Goal: Find specific page/section: Find specific page/section

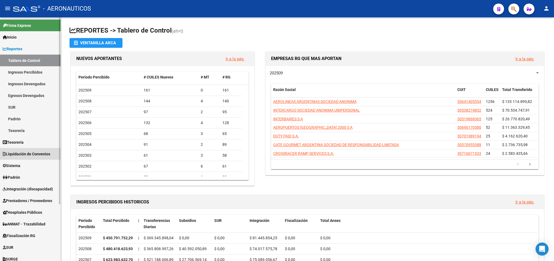
click at [21, 156] on span "Liquidación de Convenios" at bounding box center [26, 154] width 47 height 6
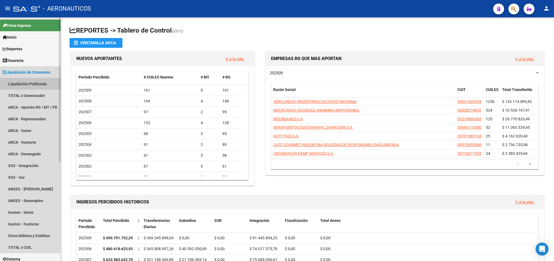
click at [33, 80] on link "Liquidación Publicada" at bounding box center [30, 84] width 61 height 12
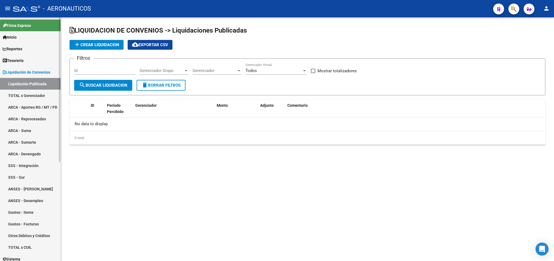
checkbox input "true"
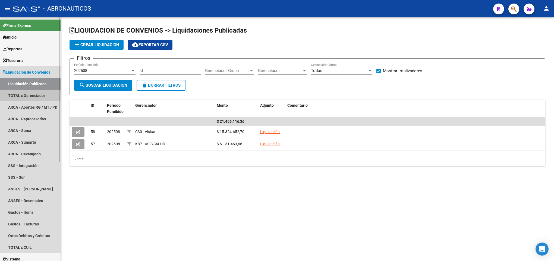
click at [33, 97] on link "TOTAL x Gerenciador" at bounding box center [30, 96] width 61 height 12
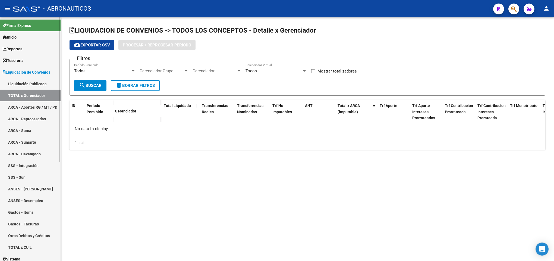
checkbox input "true"
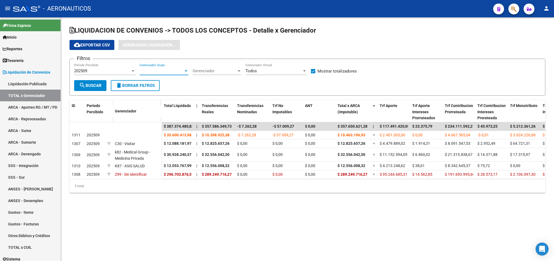
click at [172, 68] on span "Gerenciador Grupo" at bounding box center [161, 70] width 44 height 5
click at [204, 52] on div at bounding box center [277, 130] width 554 height 261
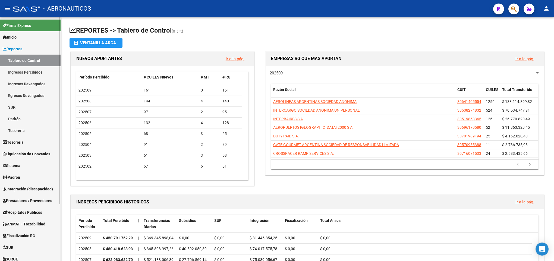
click at [3, 149] on link "Liquidación de Convenios" at bounding box center [30, 154] width 61 height 12
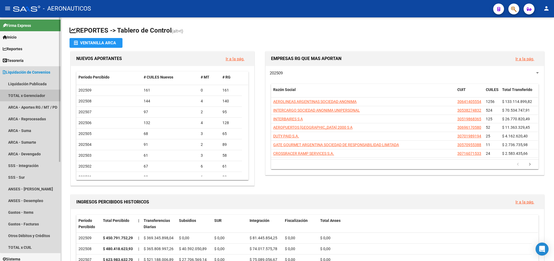
click at [37, 94] on link "TOTAL x Gerenciador" at bounding box center [30, 96] width 61 height 12
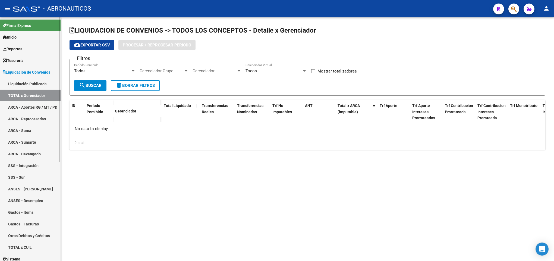
checkbox input "true"
